Goal: Information Seeking & Learning: Check status

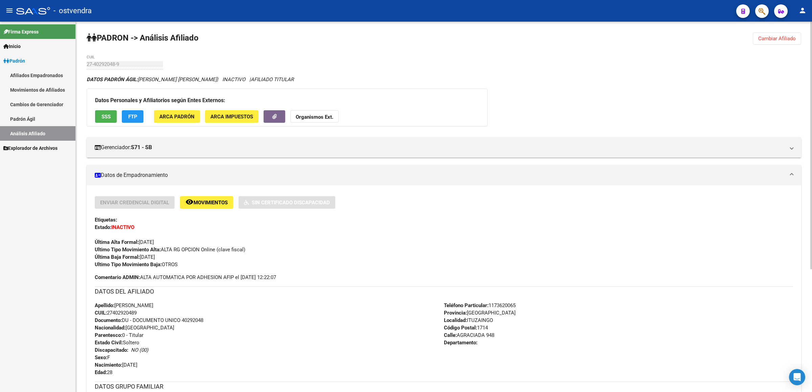
drag, startPoint x: 769, startPoint y: 40, endPoint x: 765, endPoint y: 40, distance: 4.4
click at [768, 40] on span "Cambiar Afiliado" at bounding box center [778, 39] width 38 height 6
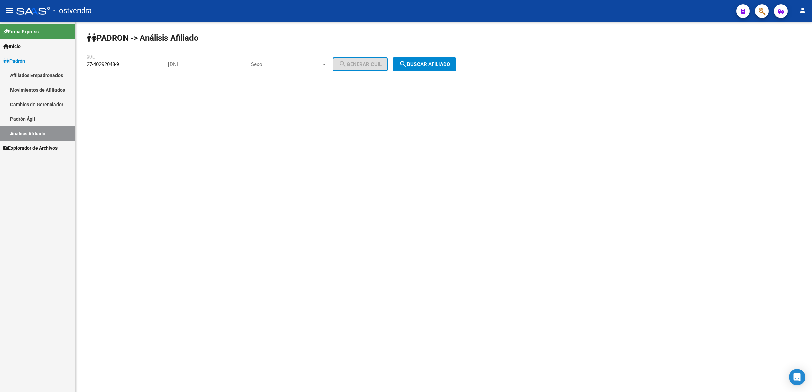
click at [143, 61] on input "27-40292048-9" at bounding box center [125, 64] width 77 height 6
drag, startPoint x: 143, startPoint y: 61, endPoint x: 0, endPoint y: 81, distance: 143.9
click at [0, 81] on mat-sidenav-container "Firma Express Inicio Instructivos Contacto OS Padrón Afiliados Empadronados Mov…" at bounding box center [406, 207] width 812 height 371
paste input "0-36296983-3"
type input "20-36296983-3"
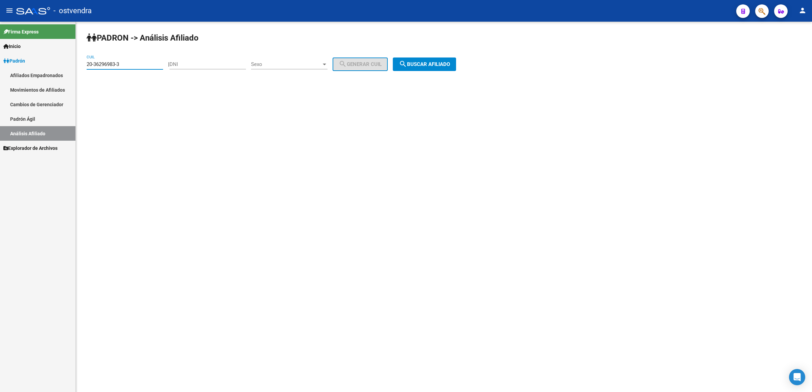
click at [450, 65] on span "search Buscar afiliado" at bounding box center [424, 64] width 51 height 6
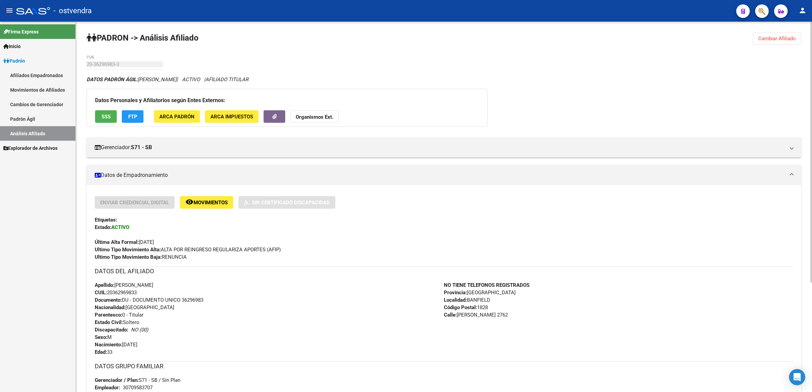
click at [314, 248] on div "Ultimo Tipo Movimiento Alta: ALTA POR REINGRESO REGULARIZA APORTES (AFIP)" at bounding box center [444, 249] width 699 height 7
drag, startPoint x: 294, startPoint y: 250, endPoint x: 162, endPoint y: 251, distance: 132.7
click at [162, 251] on div "Ultimo Tipo Movimiento Alta: ALTA POR REINGRESO REGULARIZA APORTES (AFIP)" at bounding box center [444, 249] width 699 height 7
copy span "ALTA POR REINGRESO REGULARIZA APORTES (AFIP)"
